Goal: Use online tool/utility: Utilize a website feature to perform a specific function

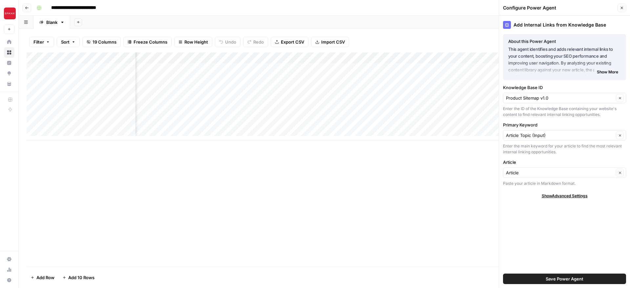
scroll to position [987, 0]
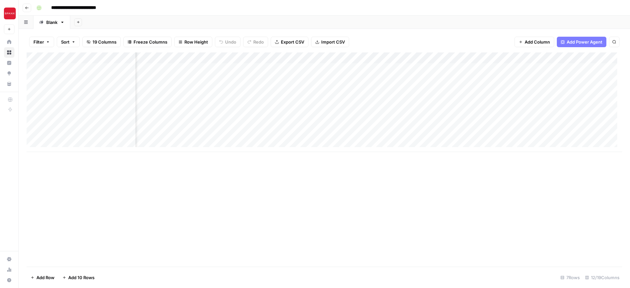
scroll to position [0, 296]
click at [253, 58] on div "Add Column" at bounding box center [324, 102] width 595 height 100
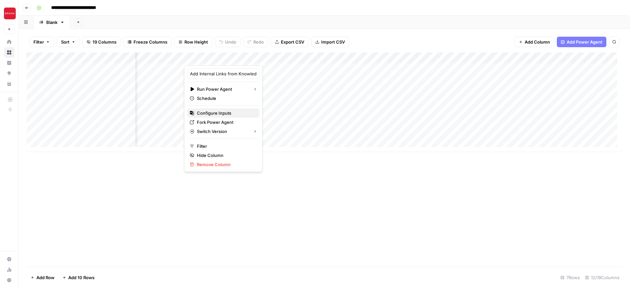
click at [208, 114] on span "Configure Inputs" at bounding box center [225, 113] width 57 height 7
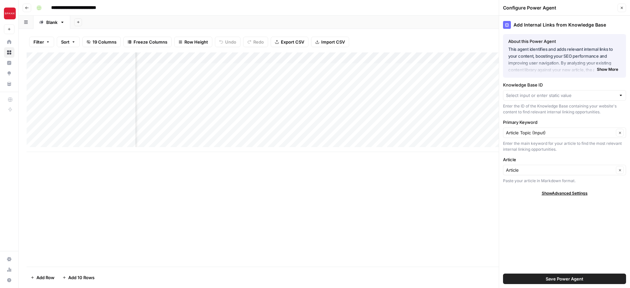
type input "Product Sitemap v1.0"
click at [619, 7] on icon "button" at bounding box center [621, 8] width 4 height 4
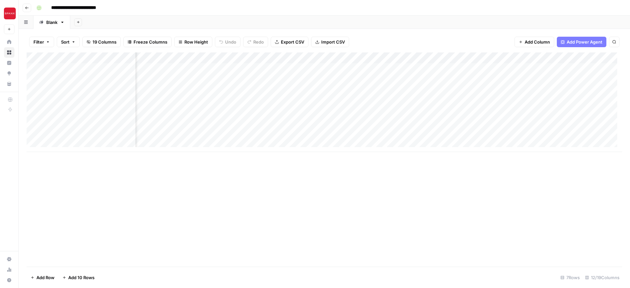
click at [310, 196] on div "Add Column" at bounding box center [324, 159] width 595 height 214
click at [292, 69] on div "Add Column" at bounding box center [324, 102] width 595 height 100
click at [410, 67] on div "Add Column" at bounding box center [324, 102] width 595 height 100
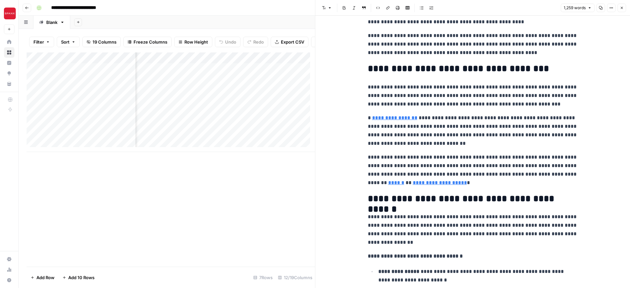
scroll to position [90, 0]
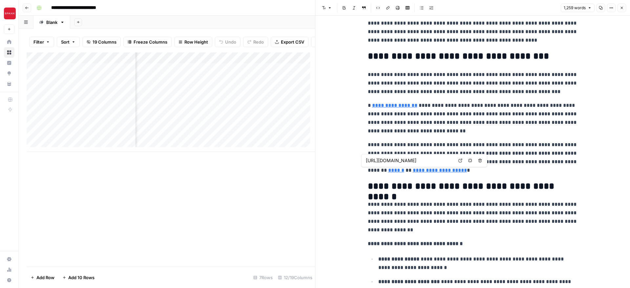
click at [412, 171] on link "**********" at bounding box center [439, 170] width 54 height 5
click at [458, 161] on icon at bounding box center [460, 161] width 4 height 4
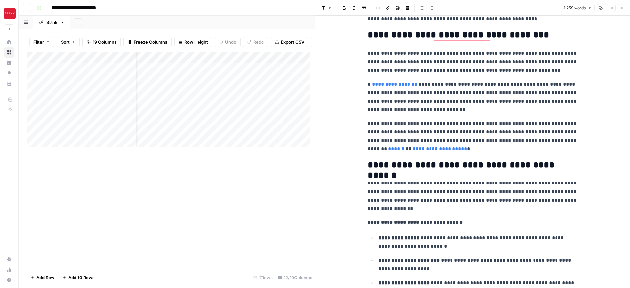
scroll to position [112, 0]
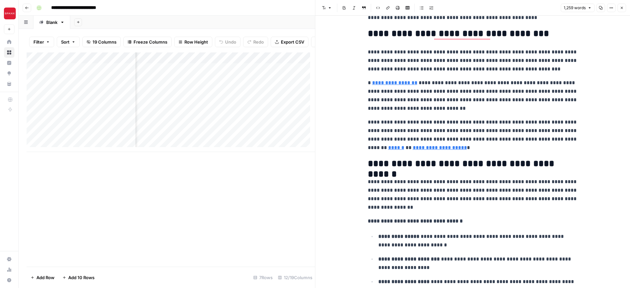
click at [245, 63] on div "Add Column" at bounding box center [171, 102] width 288 height 100
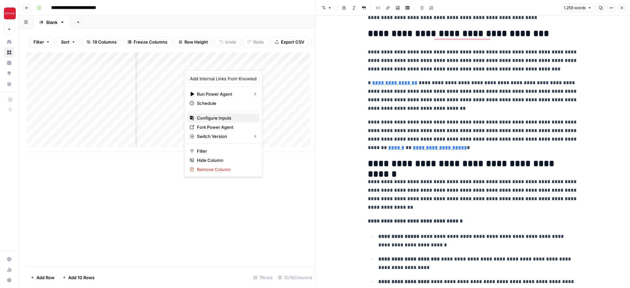
click at [208, 116] on span "Configure Inputs" at bounding box center [225, 118] width 57 height 7
